Goal: Navigation & Orientation: Find specific page/section

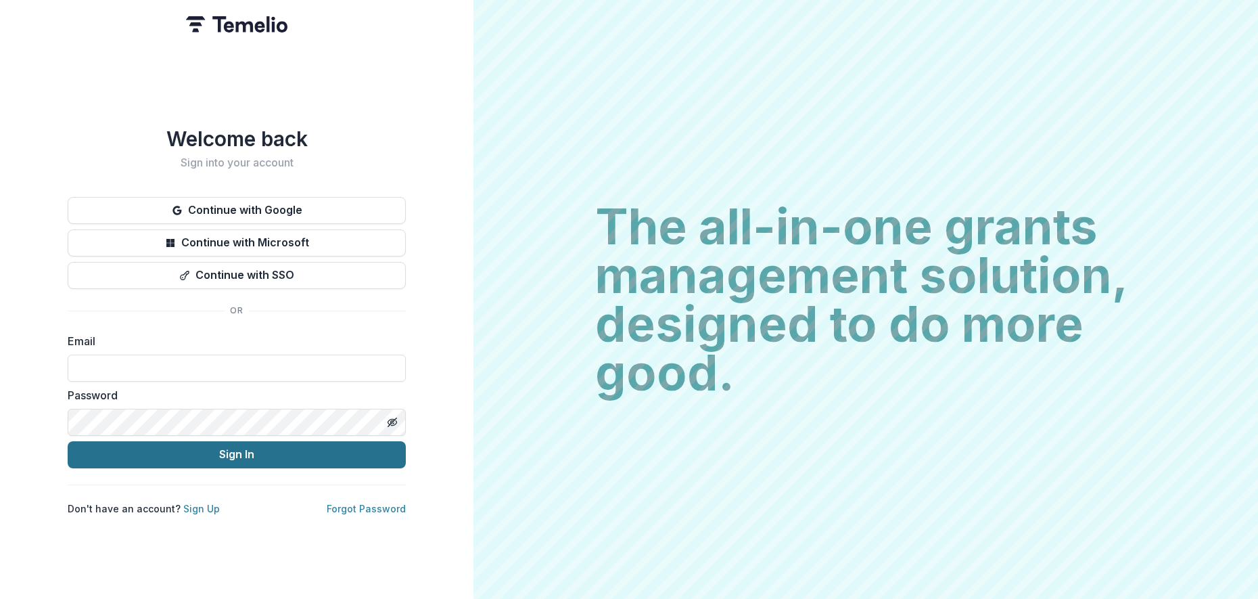
type input "**********"
click at [293, 453] on button "Sign In" at bounding box center [237, 454] width 338 height 27
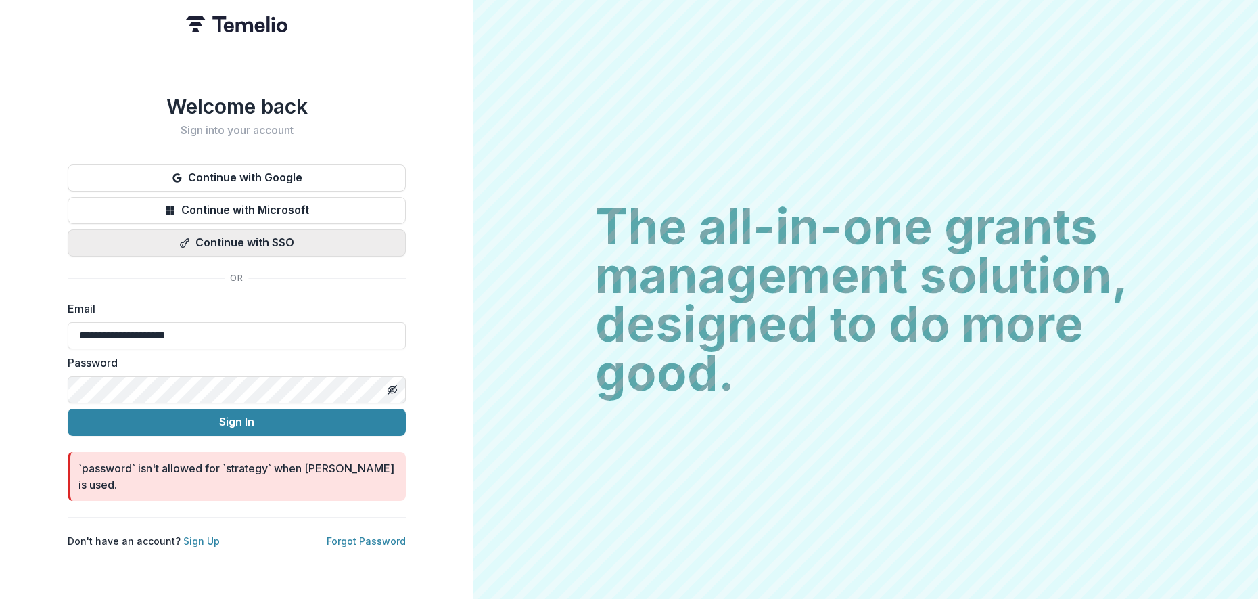
click at [268, 245] on button "Continue with SSO" at bounding box center [237, 242] width 338 height 27
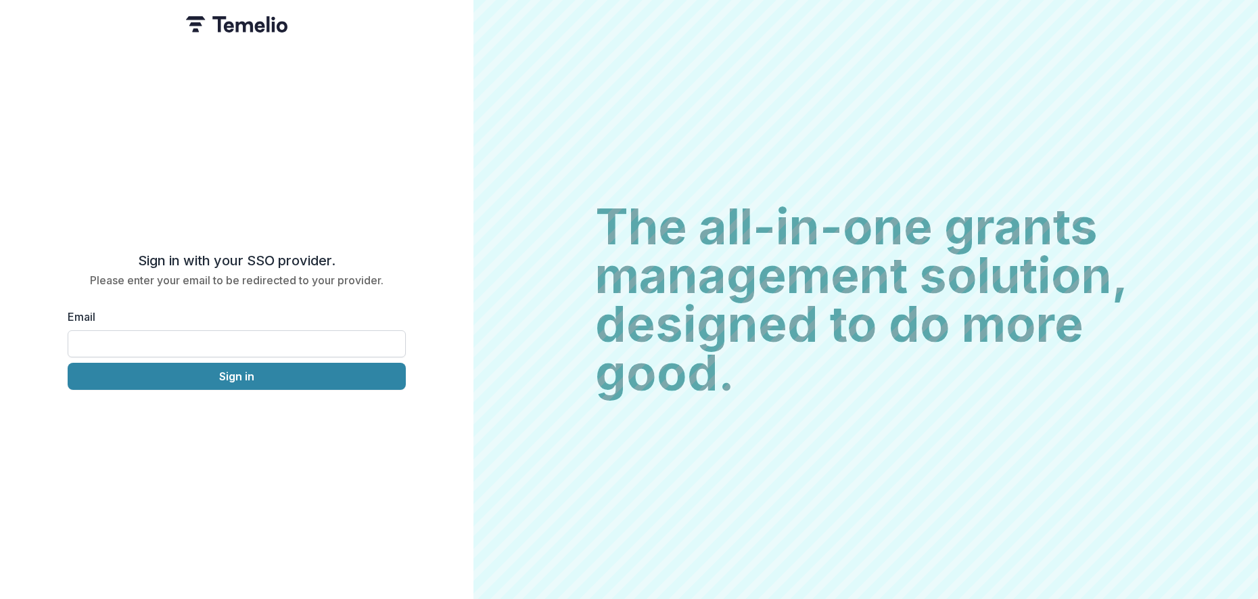
click at [211, 335] on input "Email" at bounding box center [237, 343] width 338 height 27
type input "**********"
click at [218, 373] on button "Sign in" at bounding box center [237, 376] width 338 height 27
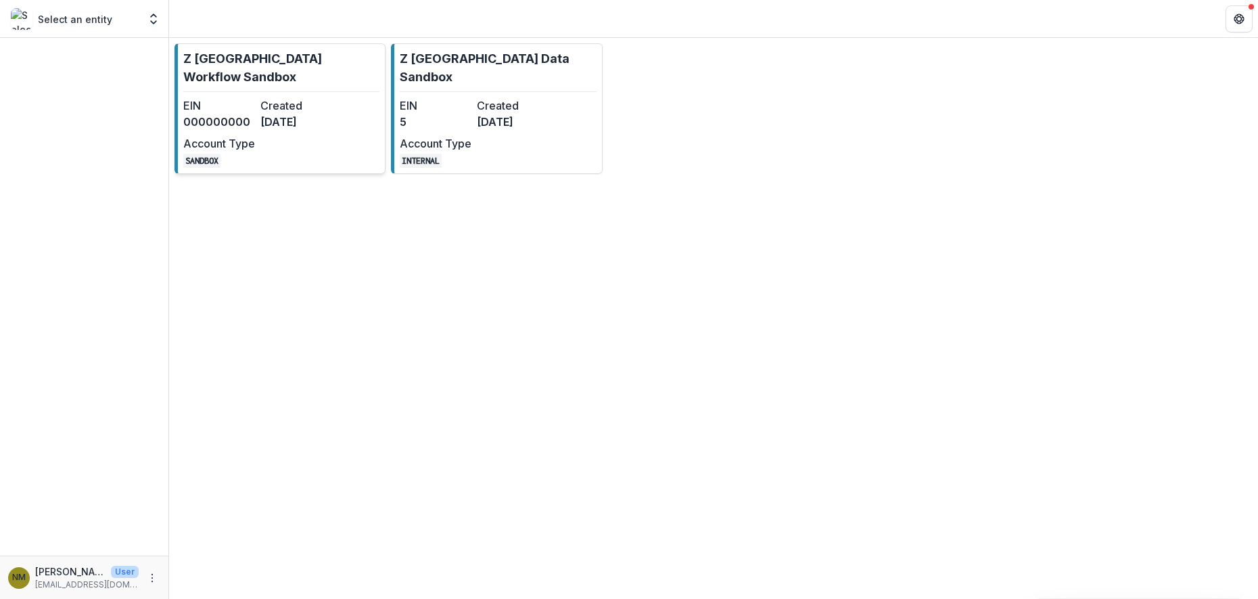
click at [270, 116] on div "EIN 000000000 Created 3 months ago Account Type SANDBOX" at bounding box center [257, 132] width 149 height 70
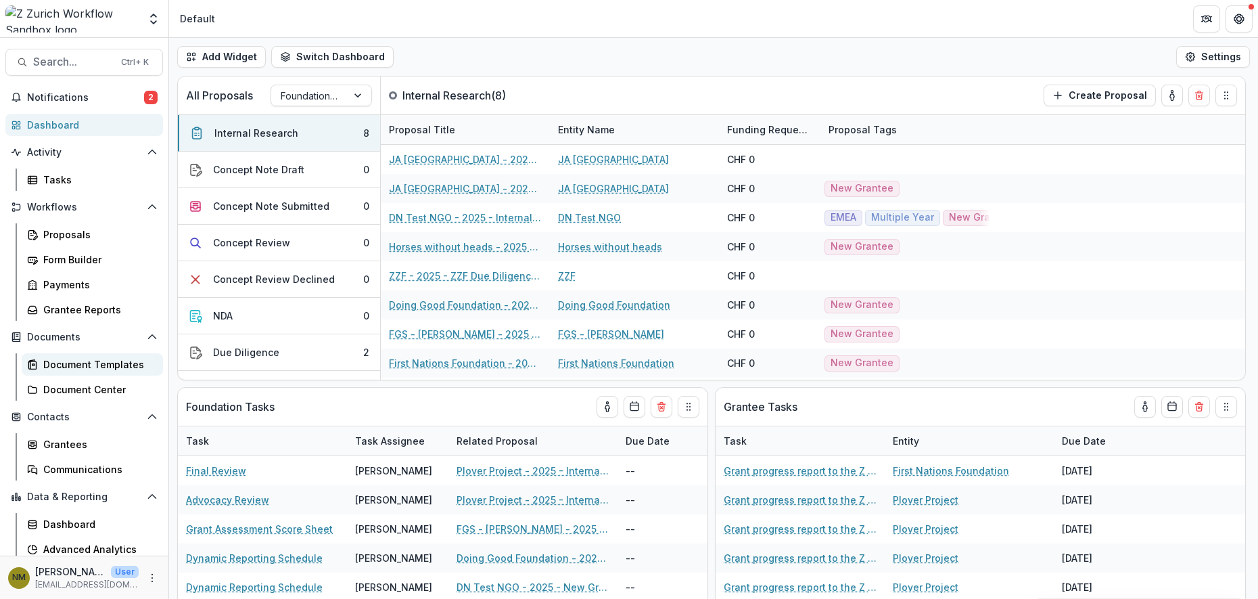
click at [81, 363] on div "Document Templates" at bounding box center [97, 364] width 109 height 14
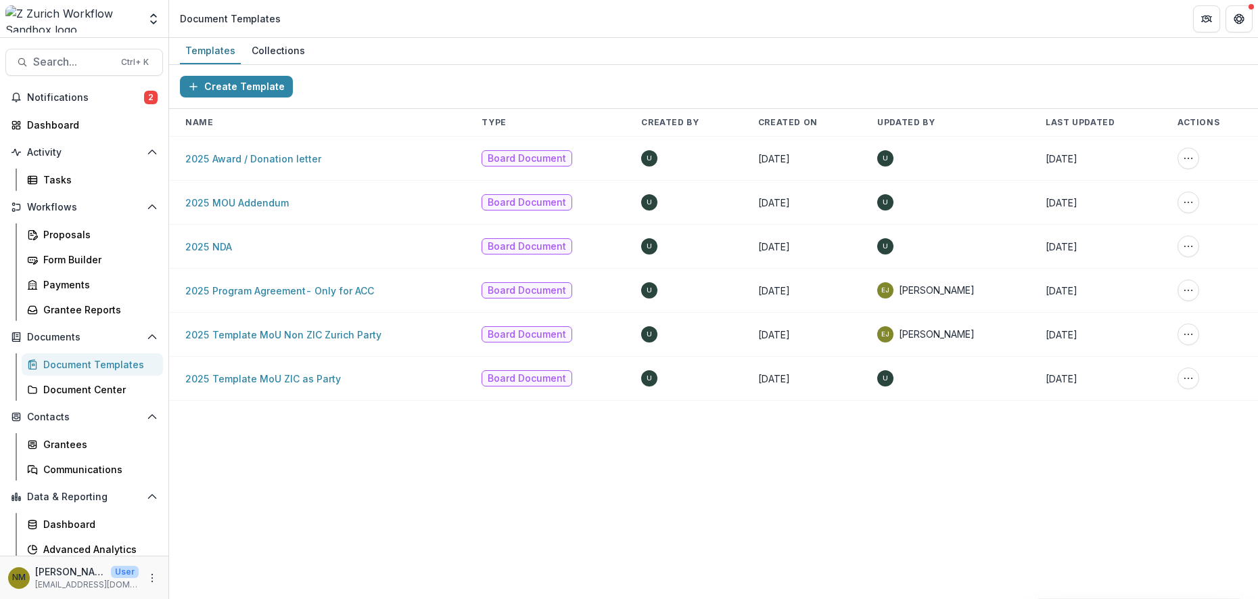
scroll to position [55, 0]
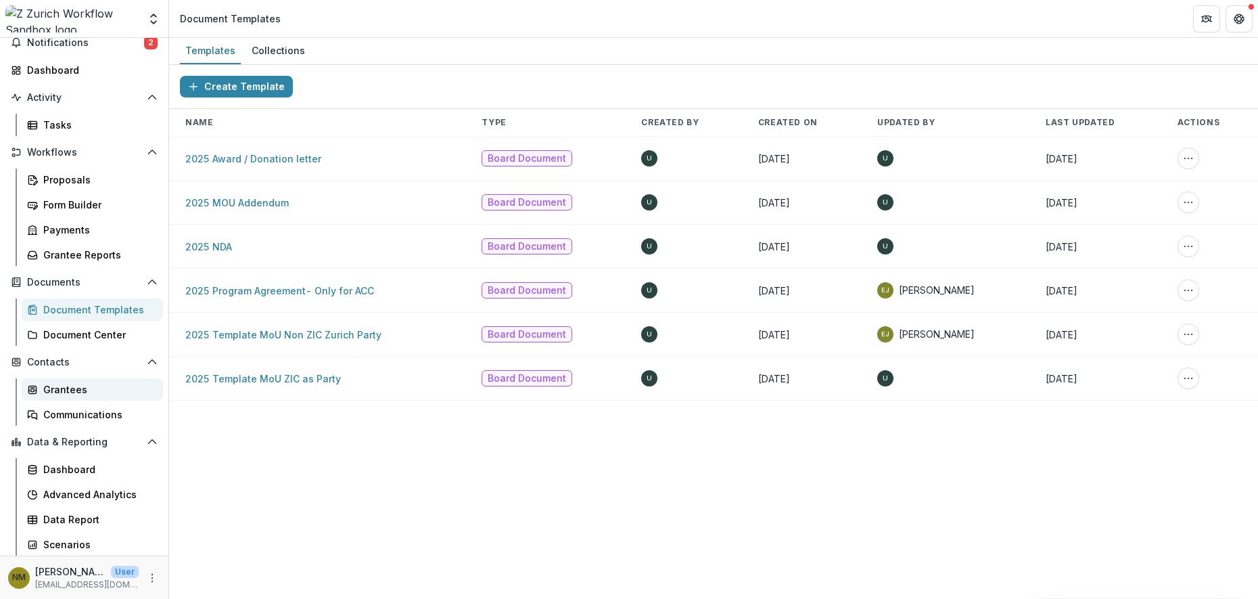
click at [54, 388] on div "Grantees" at bounding box center [97, 389] width 109 height 14
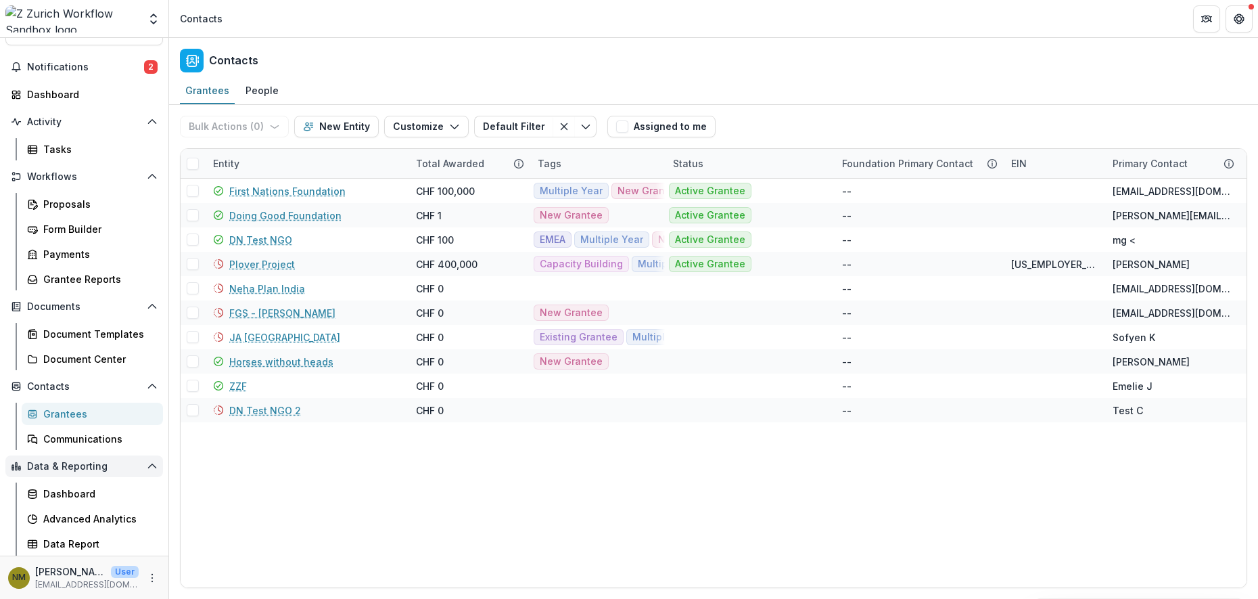
scroll to position [28, 0]
click at [80, 335] on div "Document Templates" at bounding box center [97, 336] width 109 height 14
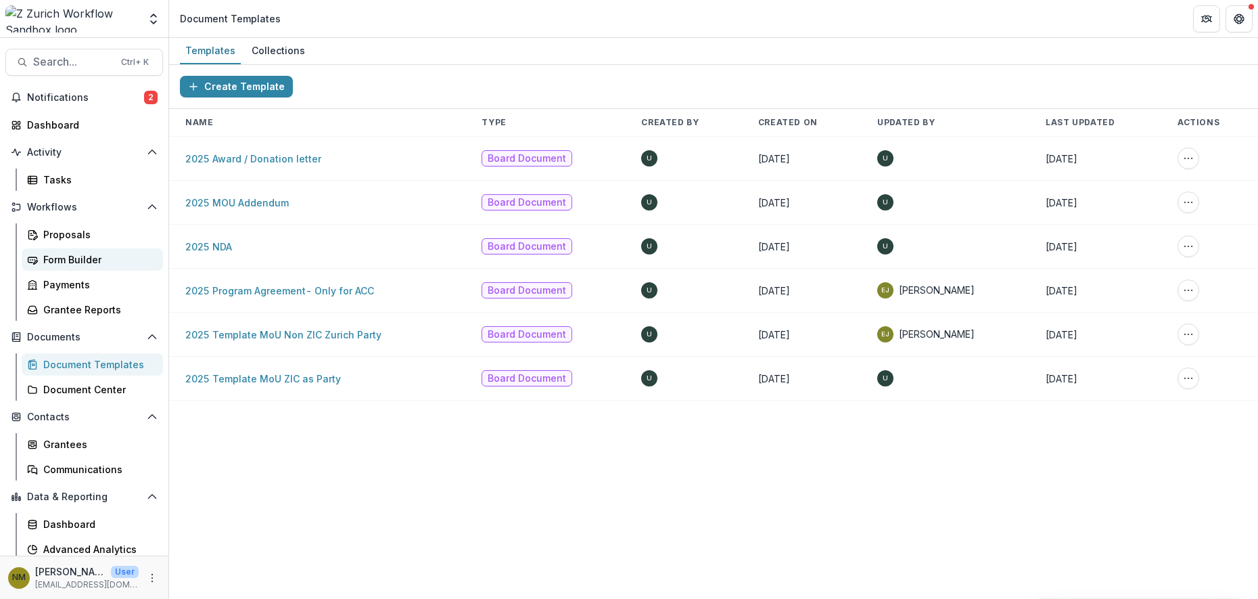
click at [62, 259] on div "Form Builder" at bounding box center [97, 259] width 109 height 14
